Goal: Task Accomplishment & Management: Manage account settings

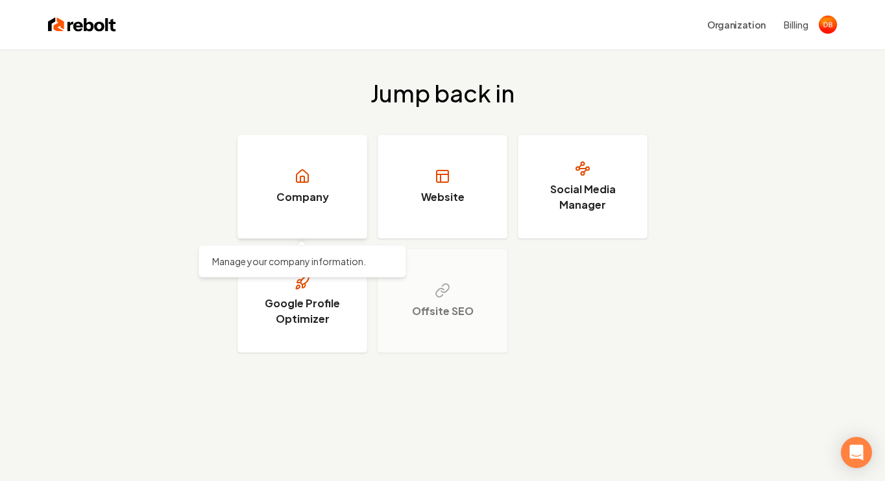
click at [285, 195] on h3 "Company" at bounding box center [302, 197] width 53 height 16
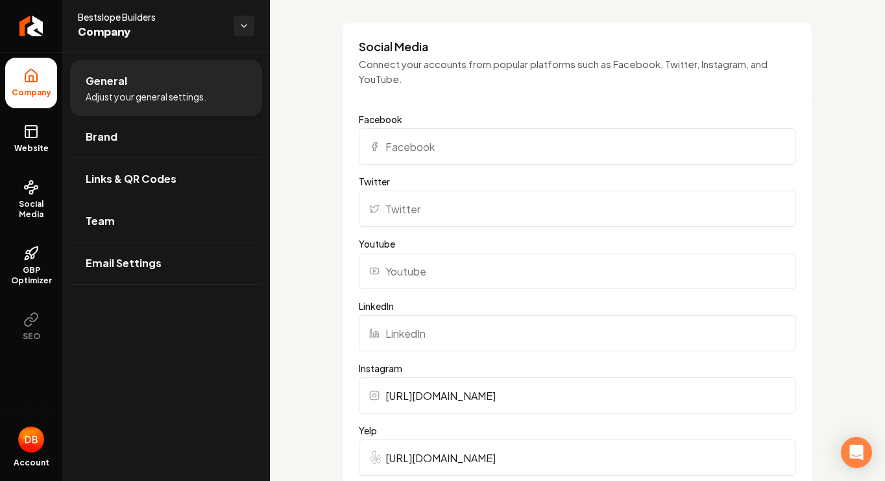
scroll to position [1196, 0]
click at [394, 152] on input "Facebook" at bounding box center [577, 148] width 437 height 36
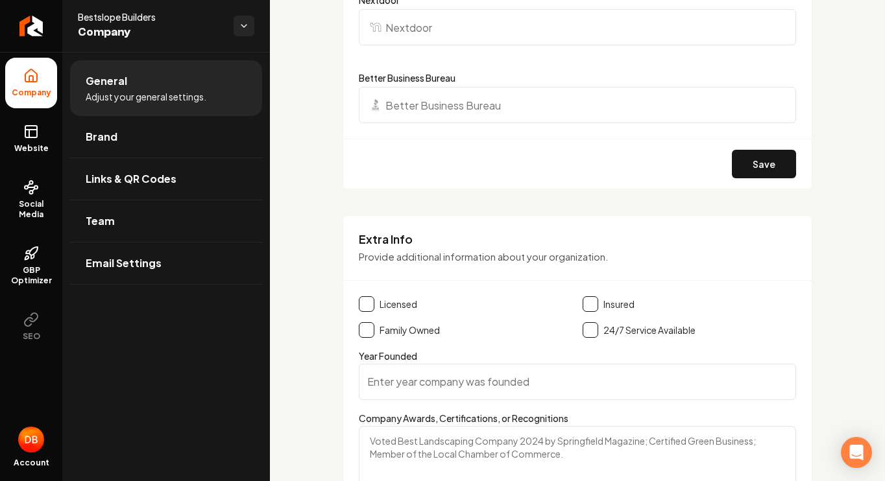
scroll to position [1820, 0]
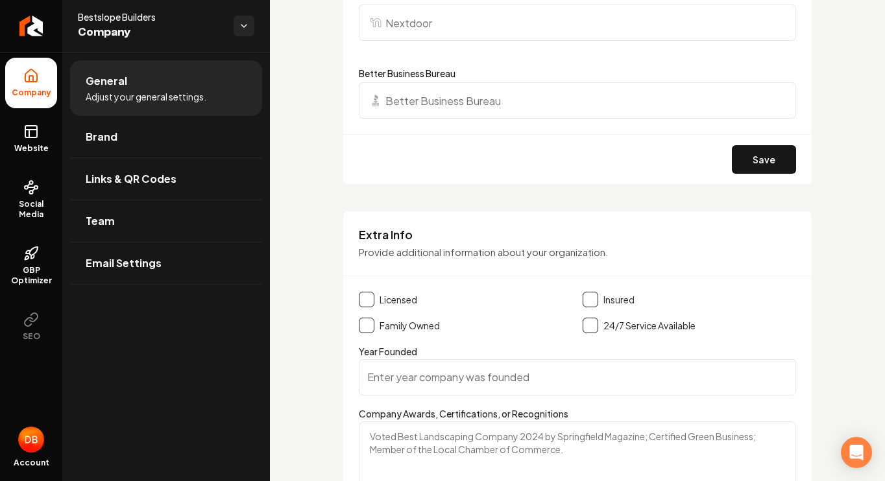
click at [584, 300] on button "Main content area" at bounding box center [590, 300] width 16 height 16
click at [361, 326] on button "Main content area" at bounding box center [367, 326] width 16 height 16
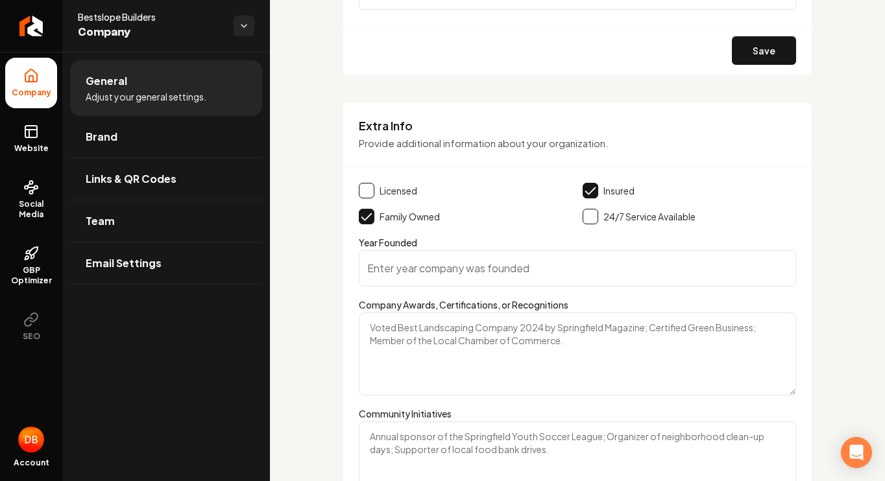
scroll to position [1948, 0]
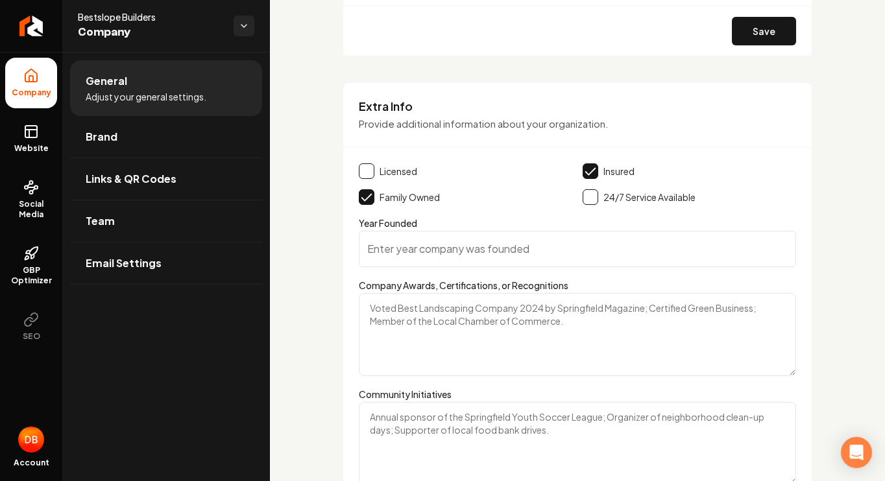
click at [390, 238] on input "Year Founded" at bounding box center [577, 249] width 437 height 36
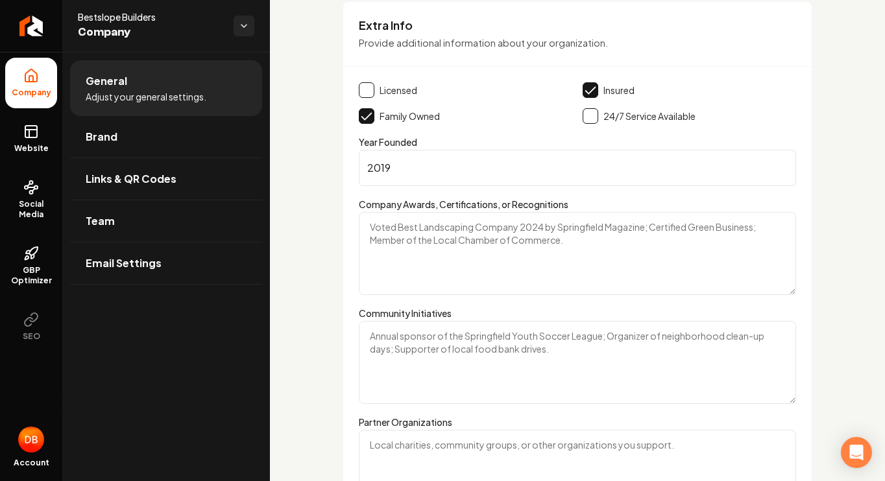
scroll to position [2030, 0]
type input "2019"
click at [357, 376] on div "Extra Info Provide additional information about your organization. Licensed Ins…" at bounding box center [577, 290] width 470 height 578
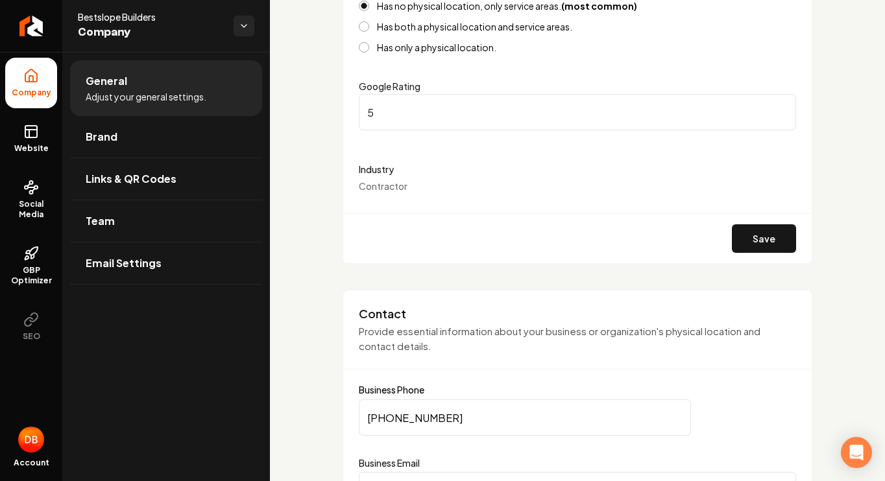
scroll to position [0, 0]
